Goal: Task Accomplishment & Management: Manage account settings

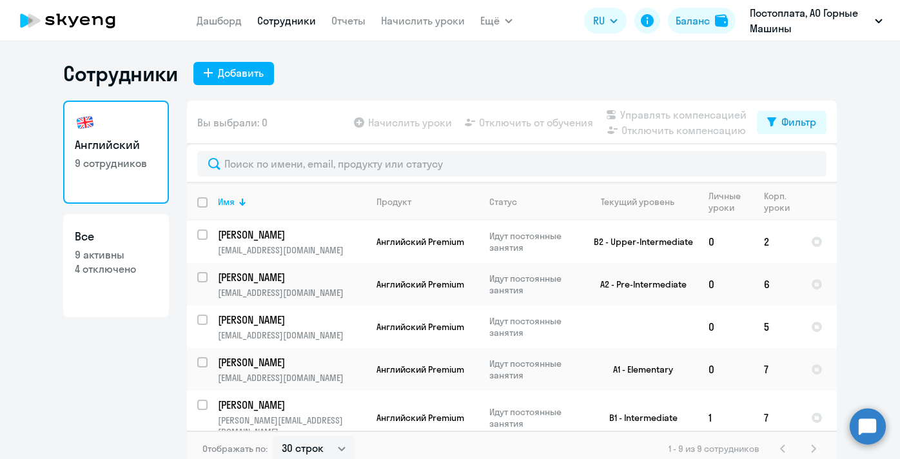
select select "30"
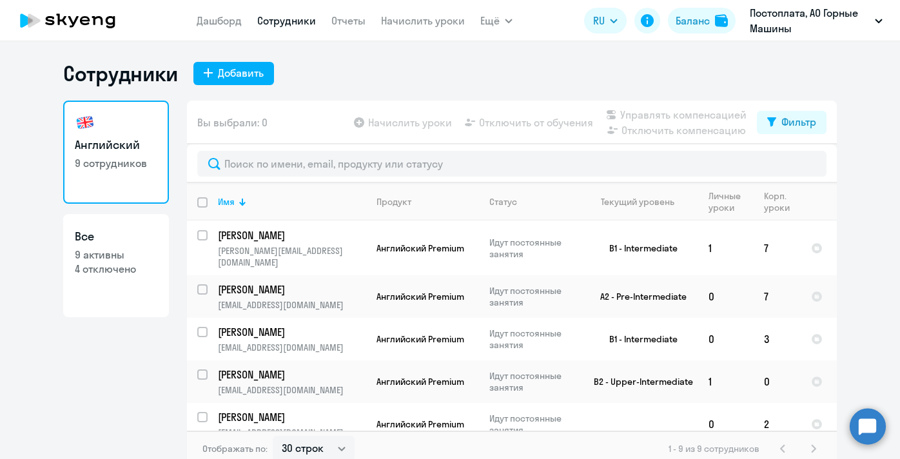
scroll to position [8, 0]
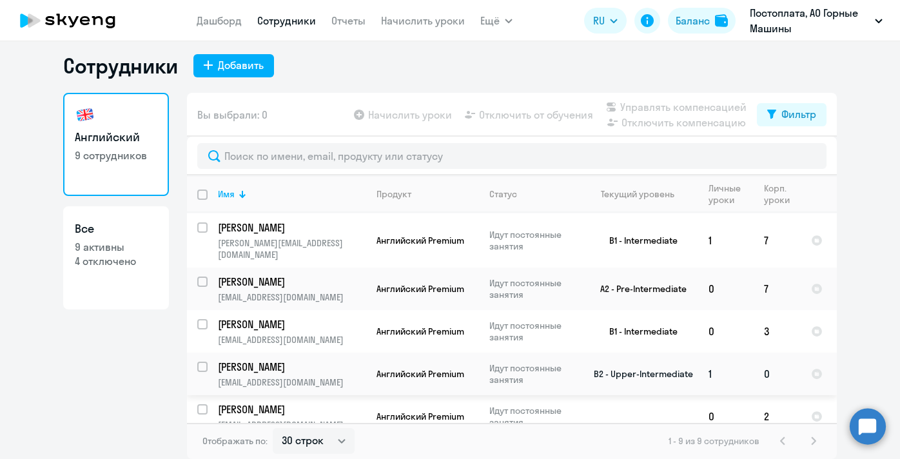
click at [203, 362] on input "select row 24017322" at bounding box center [210, 375] width 26 height 26
checkbox input "true"
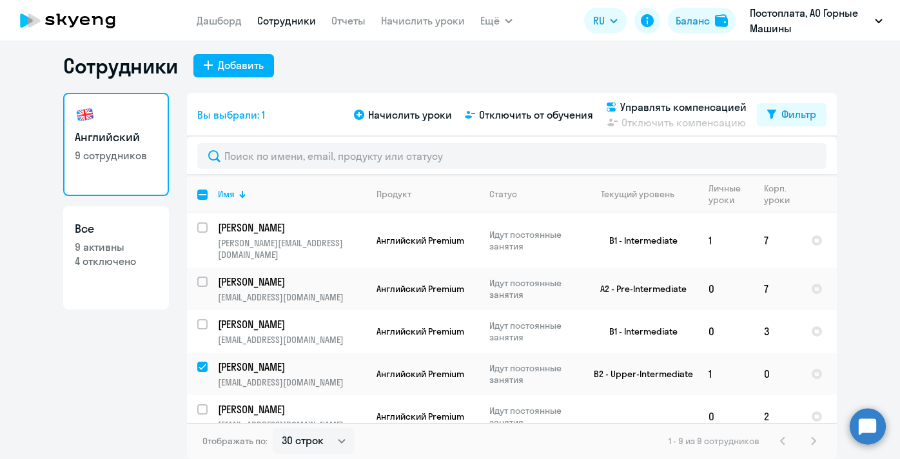
click at [208, 395] on td "[PERSON_NAME] [PERSON_NAME][EMAIL_ADDRESS][DOMAIN_NAME]" at bounding box center [287, 416] width 159 height 43
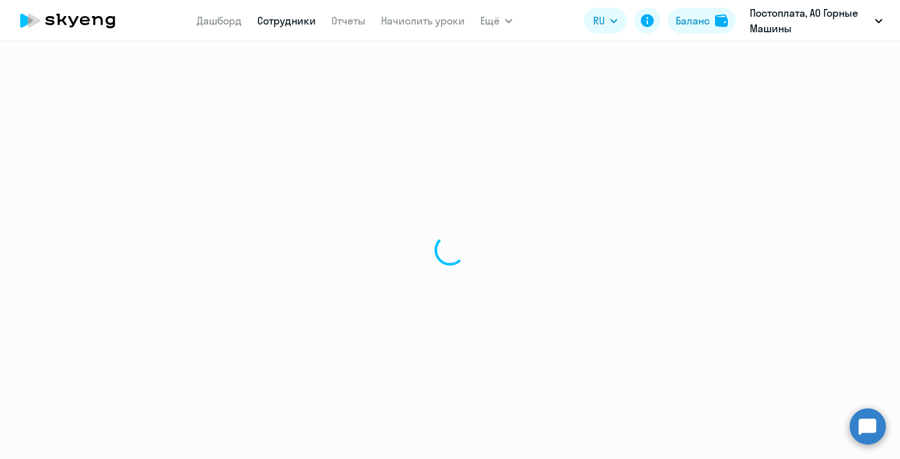
select select "english"
select select "30"
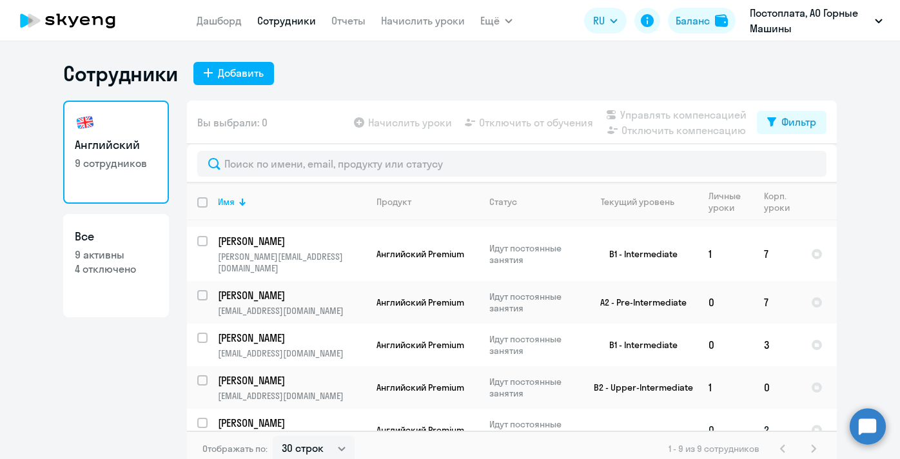
scroll to position [169, 0]
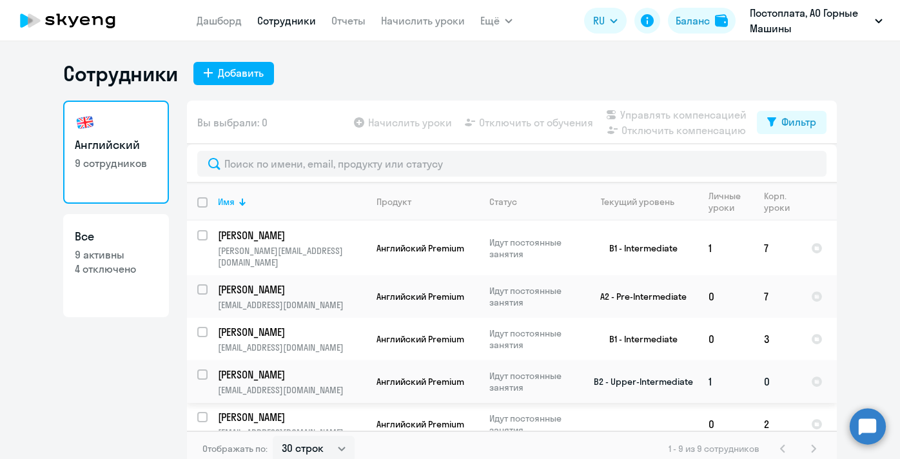
click at [200, 369] on input "select row 24017322" at bounding box center [210, 382] width 26 height 26
checkbox input "true"
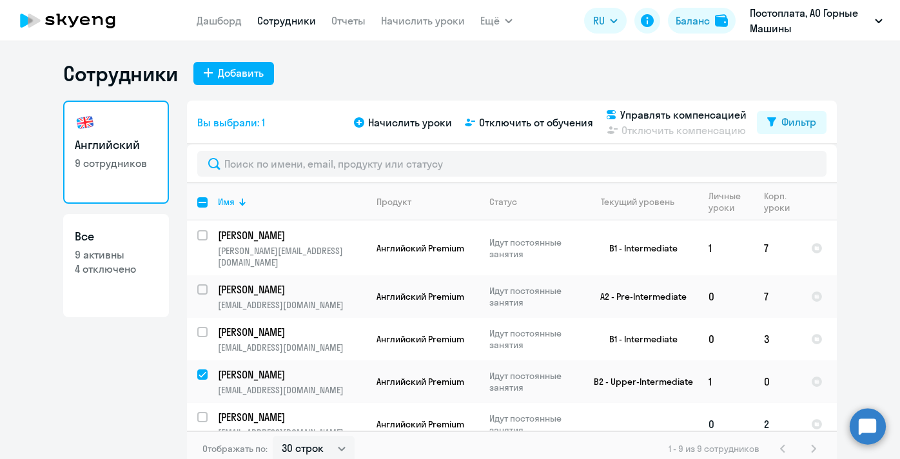
click at [200, 412] on input "select row 40810777" at bounding box center [210, 425] width 26 height 26
checkbox input "true"
click at [204, 327] on input "select row 40933249" at bounding box center [210, 340] width 26 height 26
checkbox input "true"
click at [414, 127] on span "Начислить уроки" at bounding box center [410, 122] width 84 height 15
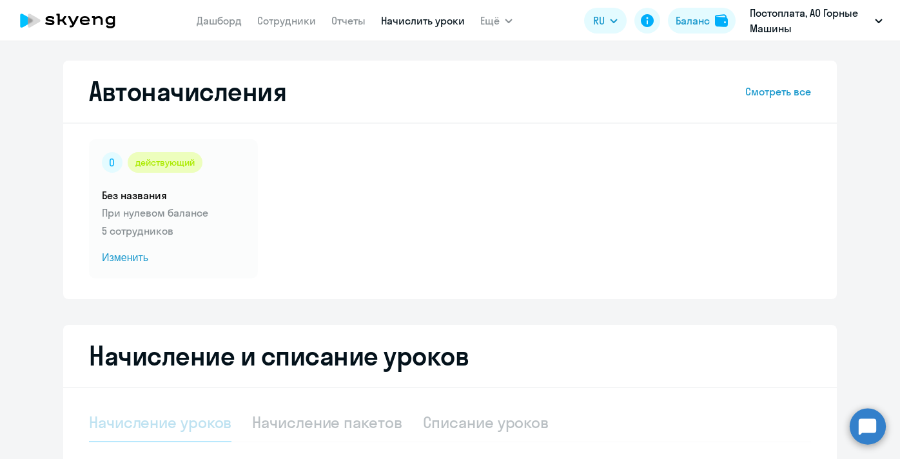
select select "10"
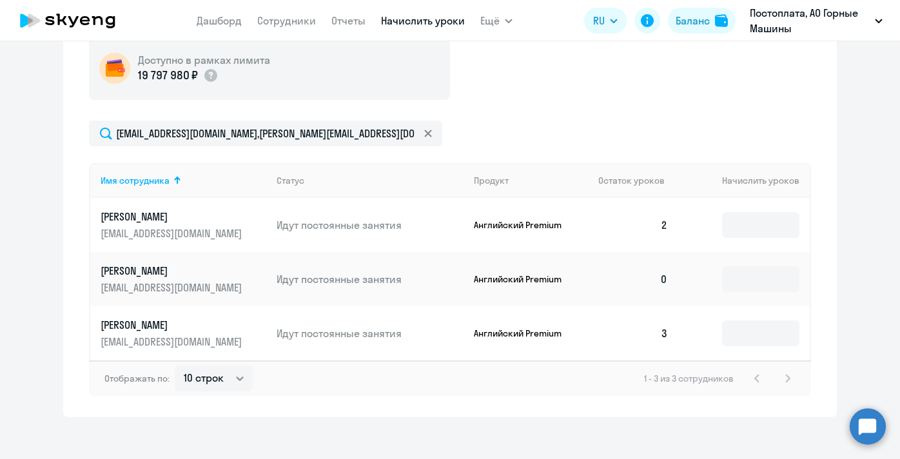
scroll to position [430, 0]
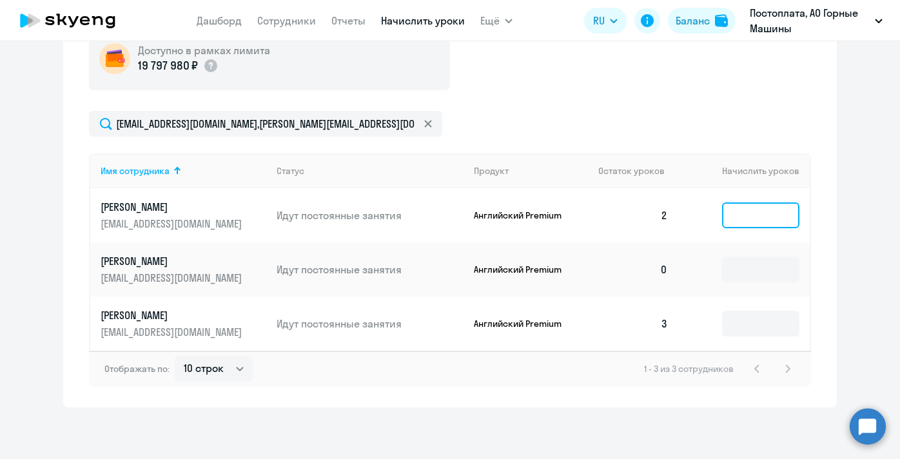
click at [764, 217] on input at bounding box center [760, 215] width 77 height 26
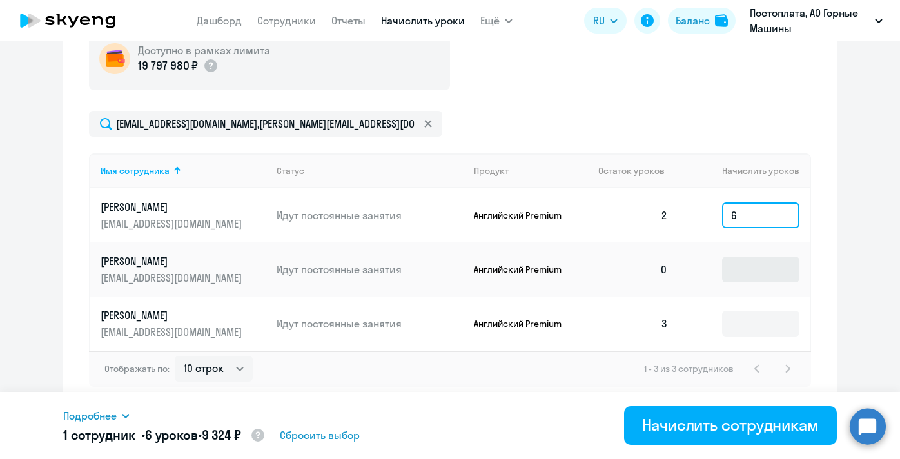
type input "6"
click at [753, 266] on input at bounding box center [760, 269] width 77 height 26
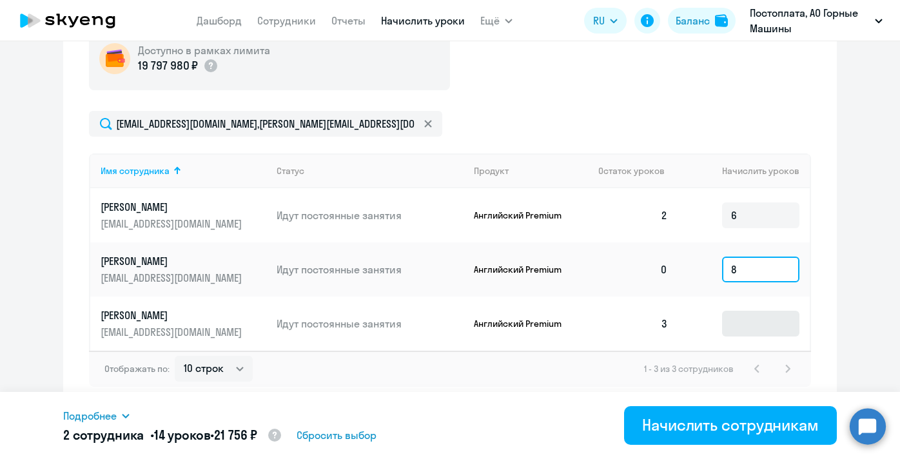
type input "8"
click at [760, 323] on input at bounding box center [760, 324] width 77 height 26
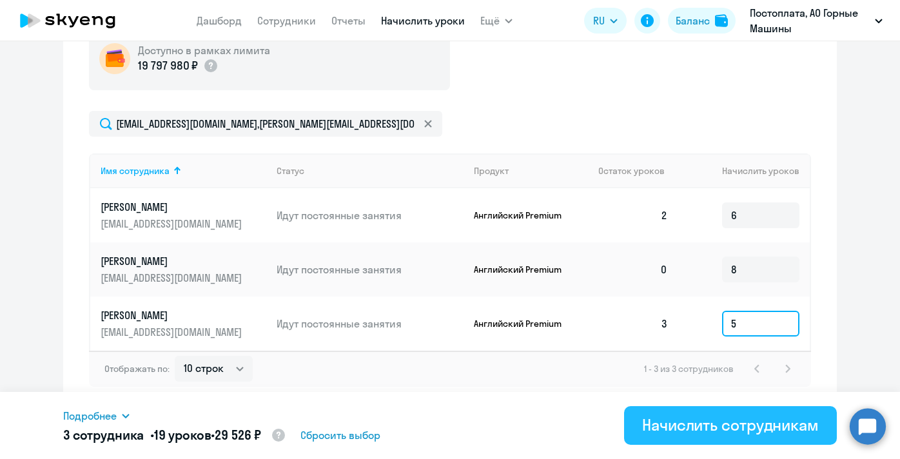
type input "5"
click at [730, 427] on div "Начислить сотрудникам" at bounding box center [730, 424] width 177 height 21
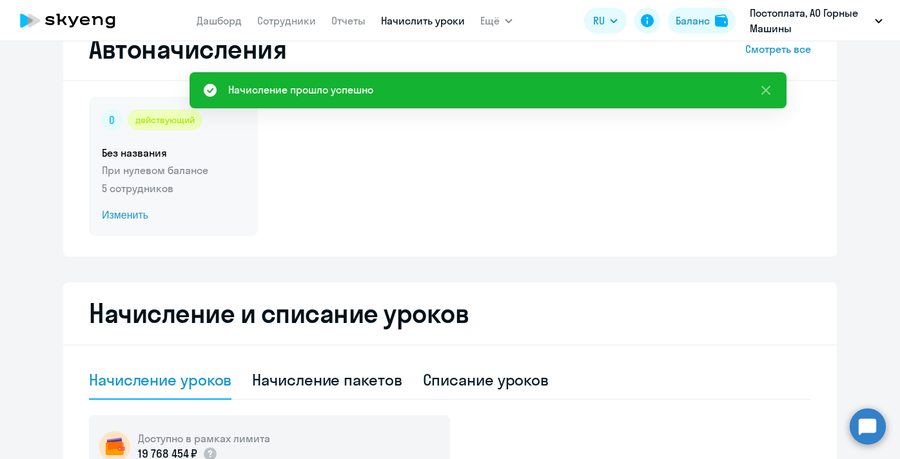
scroll to position [0, 0]
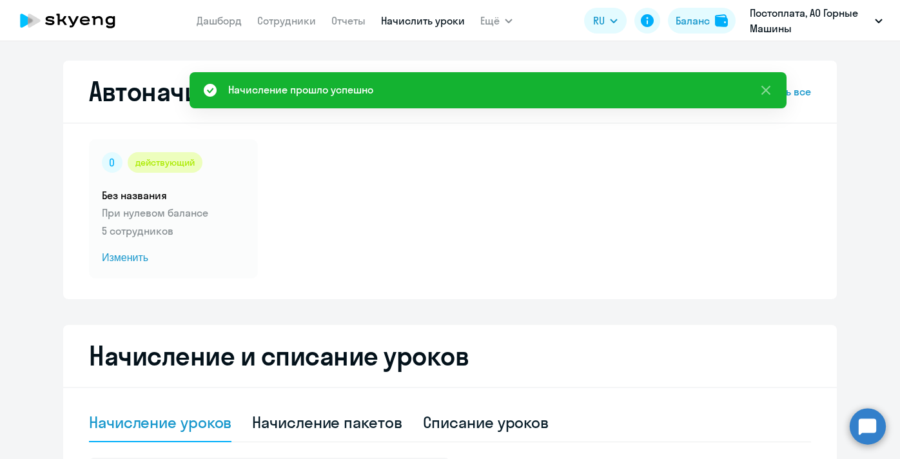
click at [299, 28] on nav "[PERSON_NAME] Отчеты Начислить уроки" at bounding box center [331, 21] width 268 height 26
click at [295, 21] on link "Сотрудники" at bounding box center [286, 20] width 59 height 13
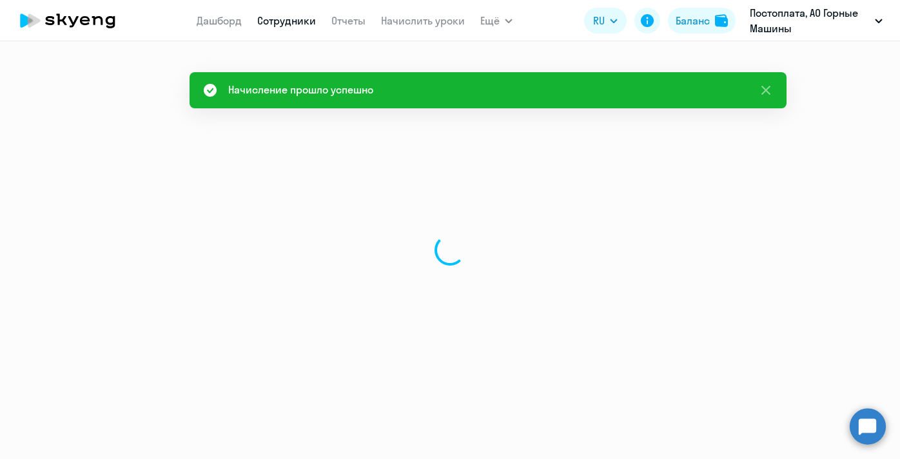
select select "30"
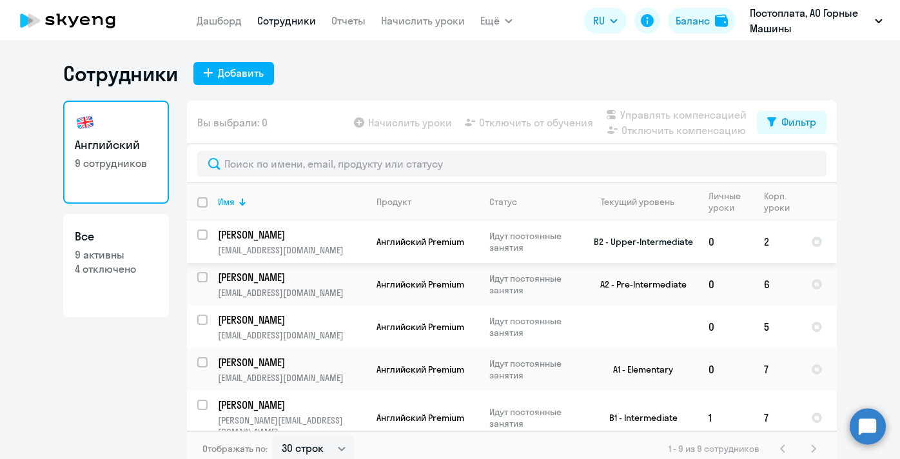
click at [200, 236] on input "select row 37627088" at bounding box center [210, 242] width 26 height 26
checkbox input "true"
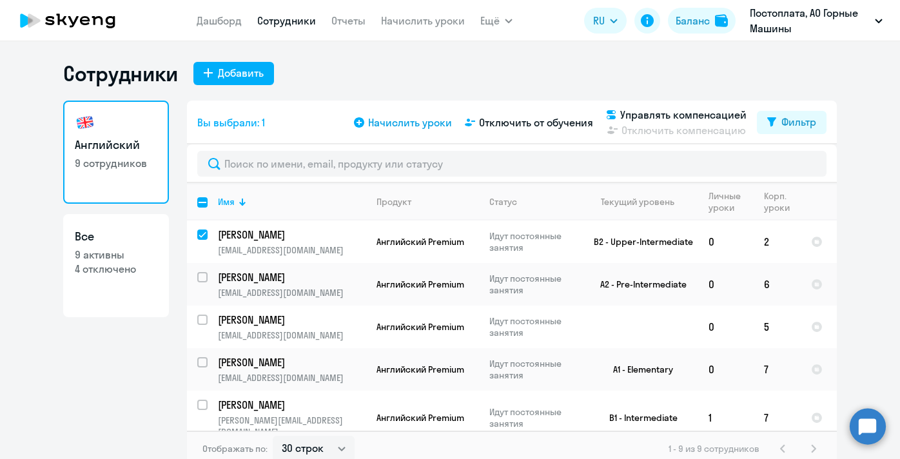
click at [378, 124] on span "Начислить уроки" at bounding box center [410, 122] width 84 height 15
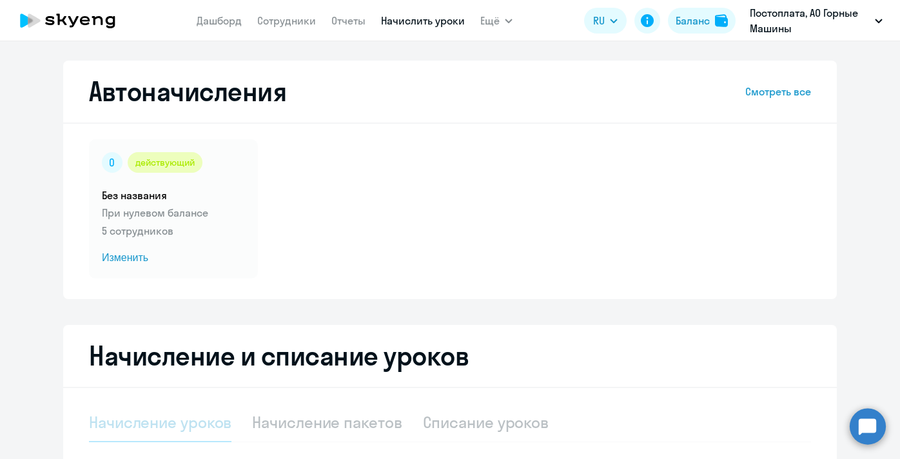
select select "10"
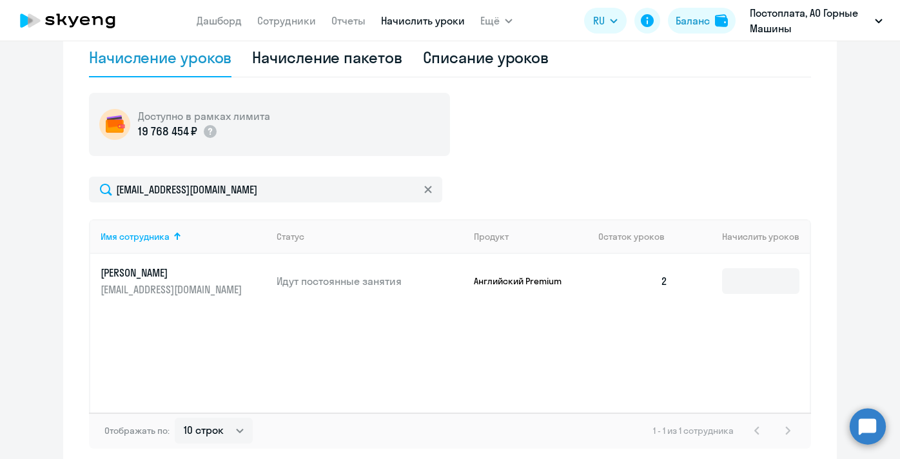
scroll to position [367, 0]
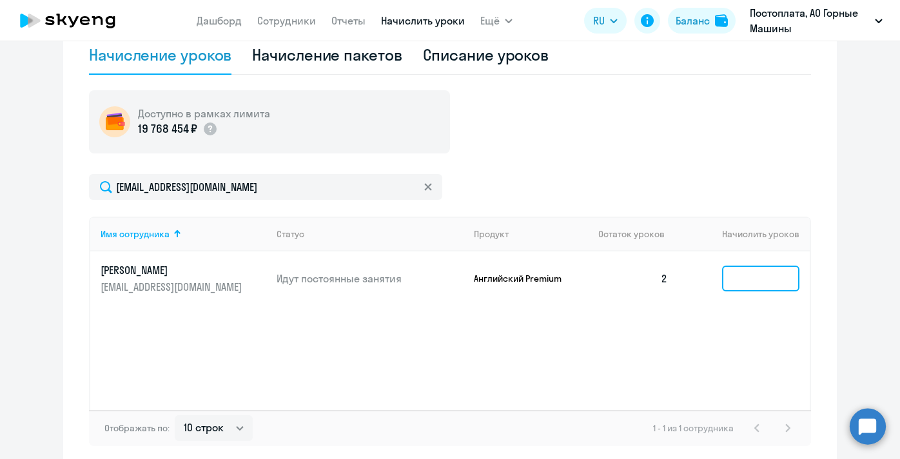
click at [763, 278] on input at bounding box center [760, 279] width 77 height 26
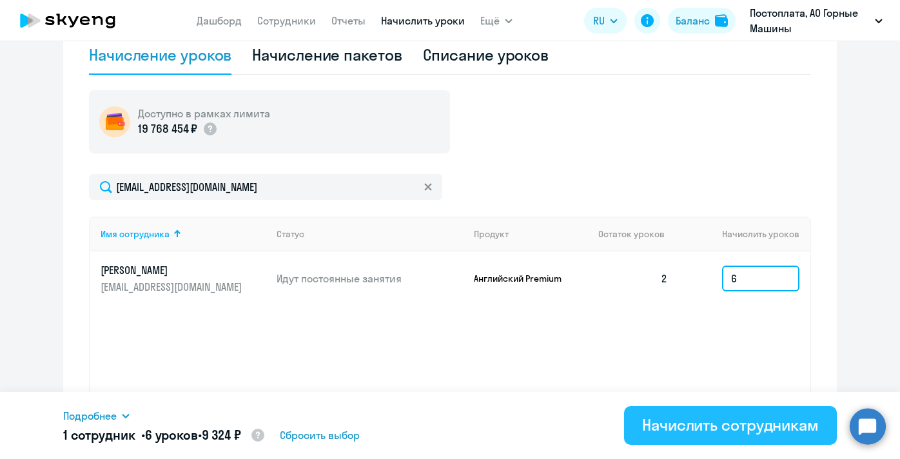
type input "6"
click at [726, 428] on div "Начислить сотрудникам" at bounding box center [730, 424] width 177 height 21
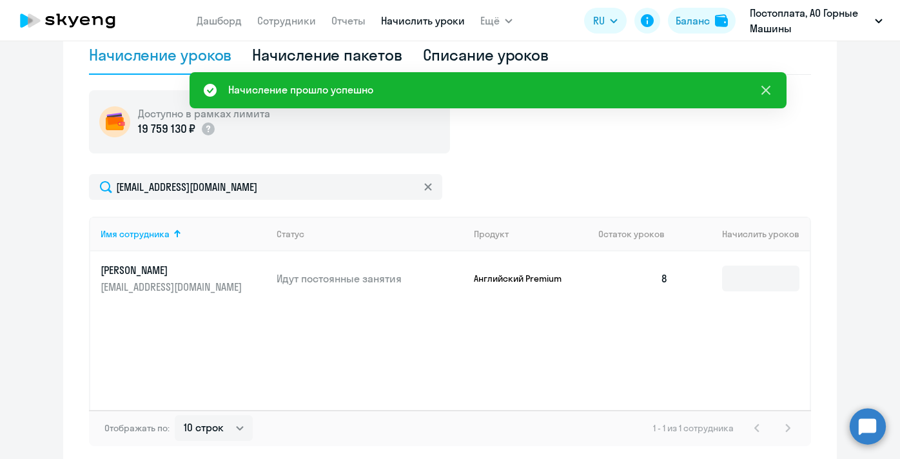
click at [768, 97] on icon at bounding box center [765, 89] width 15 height 15
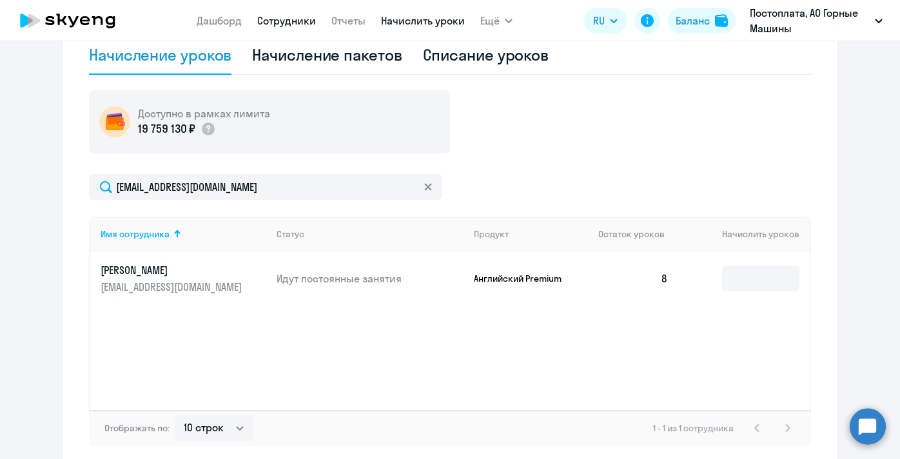
click at [298, 19] on link "Сотрудники" at bounding box center [286, 20] width 59 height 13
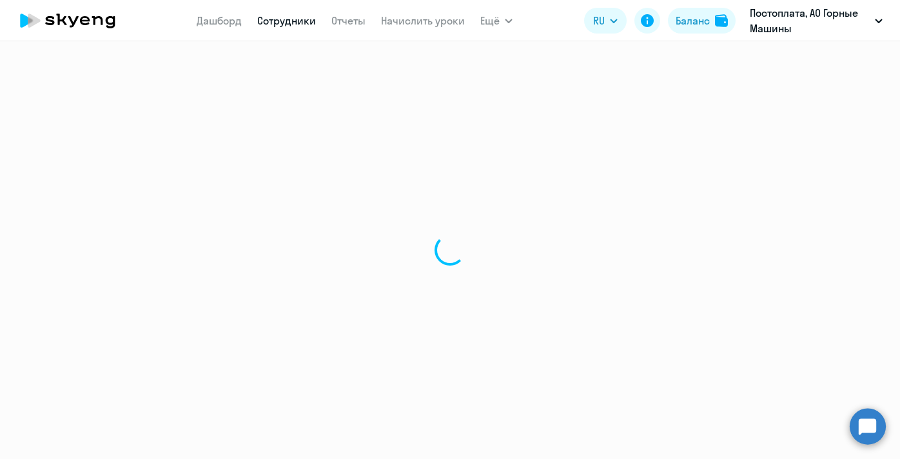
select select "30"
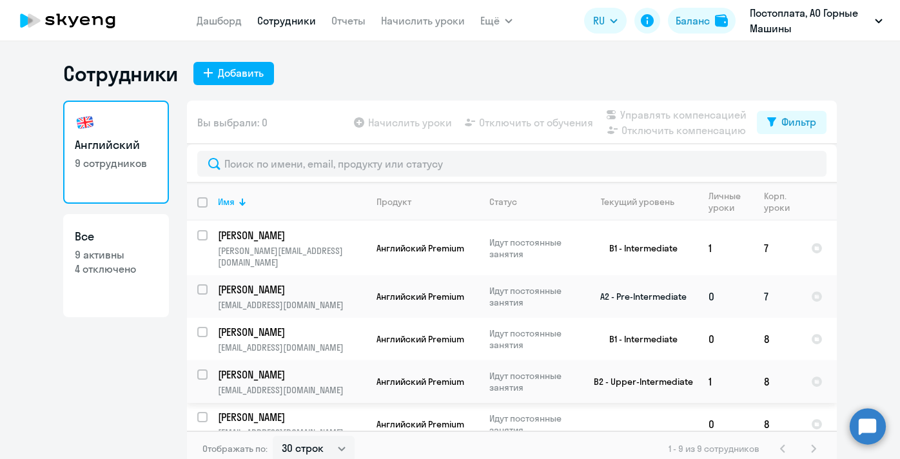
scroll to position [8, 0]
